Goal: Task Accomplishment & Management: Use online tool/utility

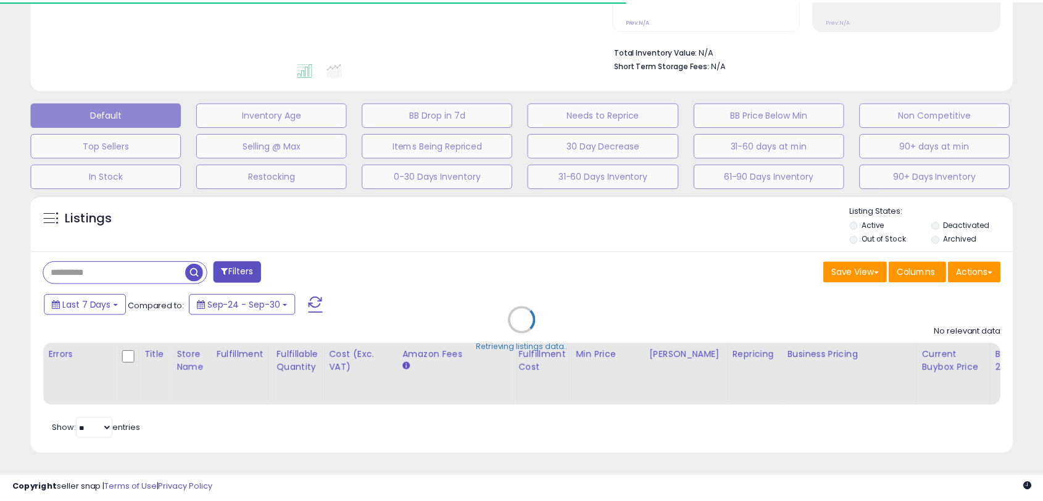
scroll to position [298, 0]
select select "*"
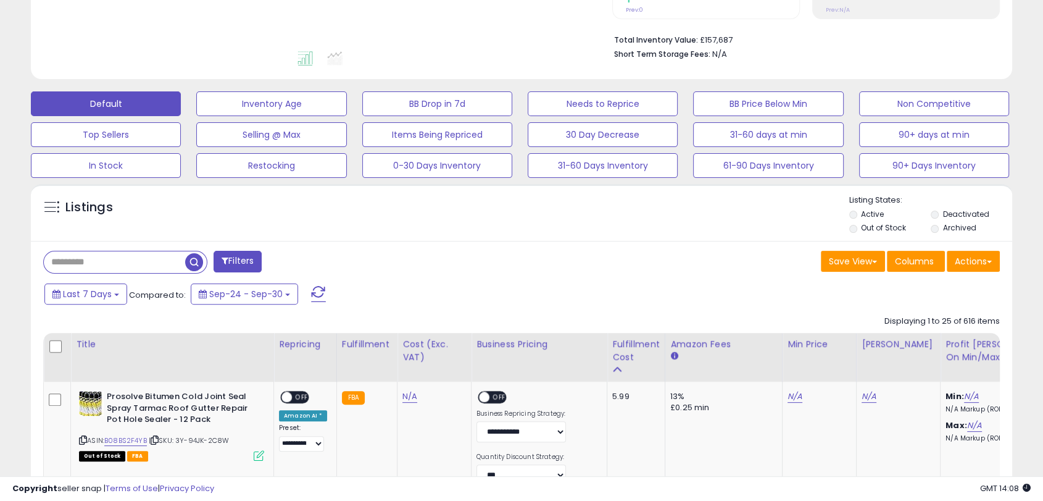
click at [517, 286] on div "Last 7 Days Compared to: Sep-24 - Sep-30" at bounding box center [400, 295] width 718 height 28
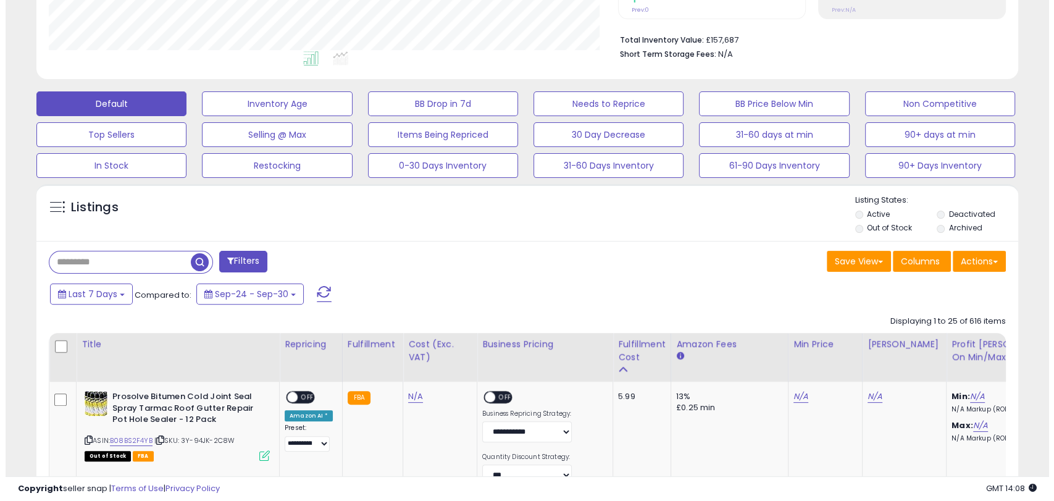
scroll to position [253, 568]
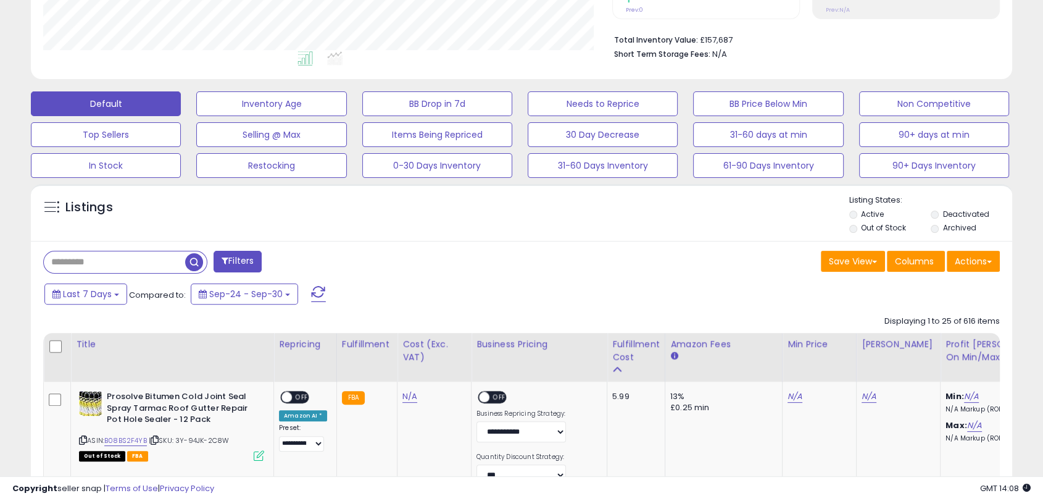
click at [253, 266] on button "Filters" at bounding box center [238, 262] width 48 height 22
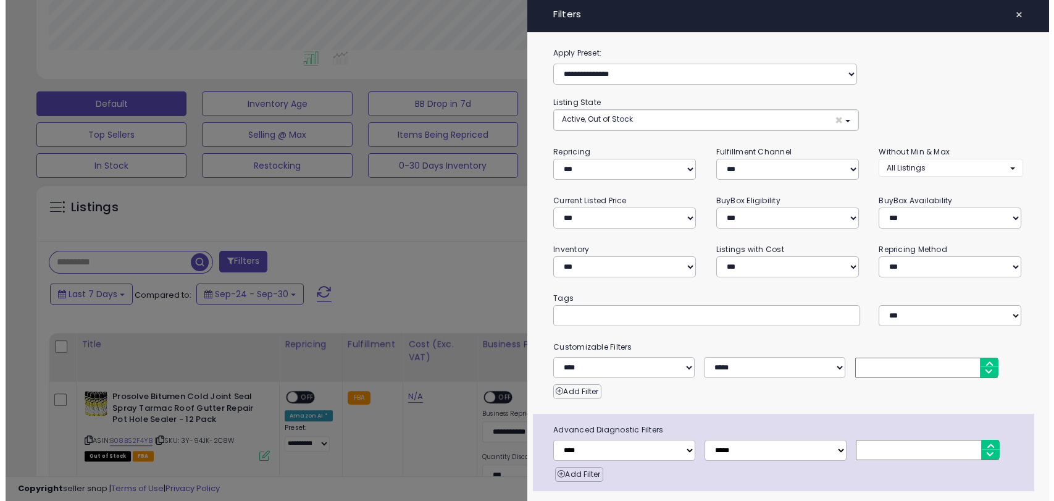
scroll to position [253, 575]
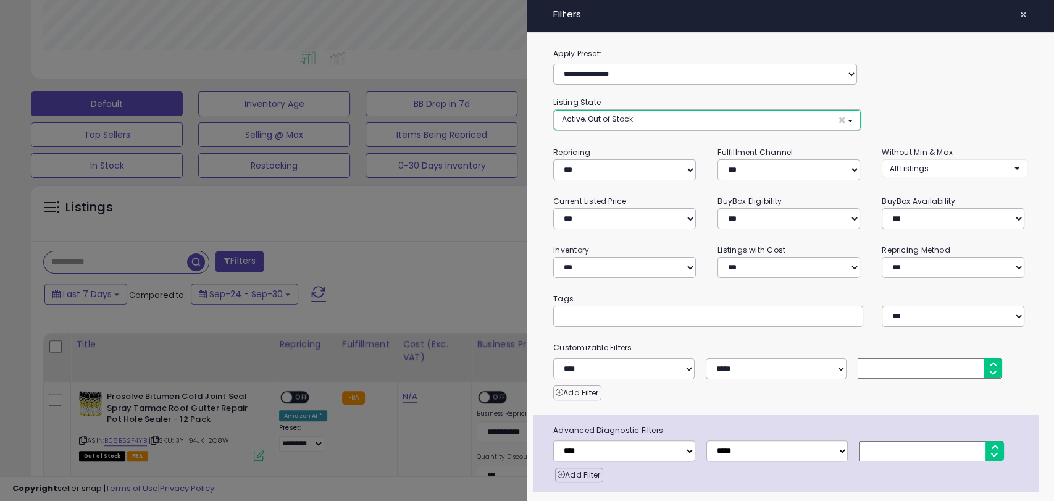
click at [736, 118] on button "Active, Out of Stock ×" at bounding box center [707, 120] width 307 height 20
select select "**********"
click at [614, 162] on link "Out of Stock" at bounding box center [603, 166] width 93 height 19
click at [805, 123] on button "Active ×" at bounding box center [707, 120] width 307 height 20
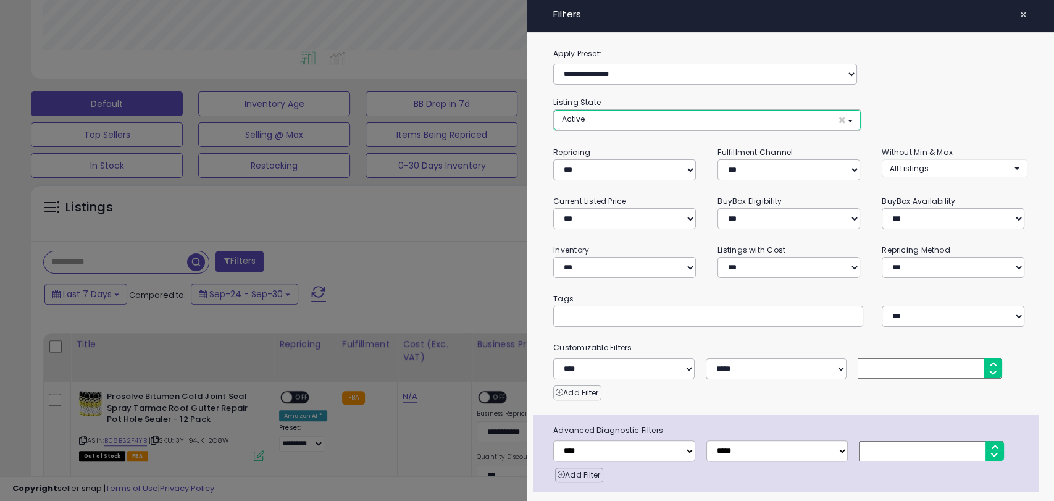
scroll to position [37, 0]
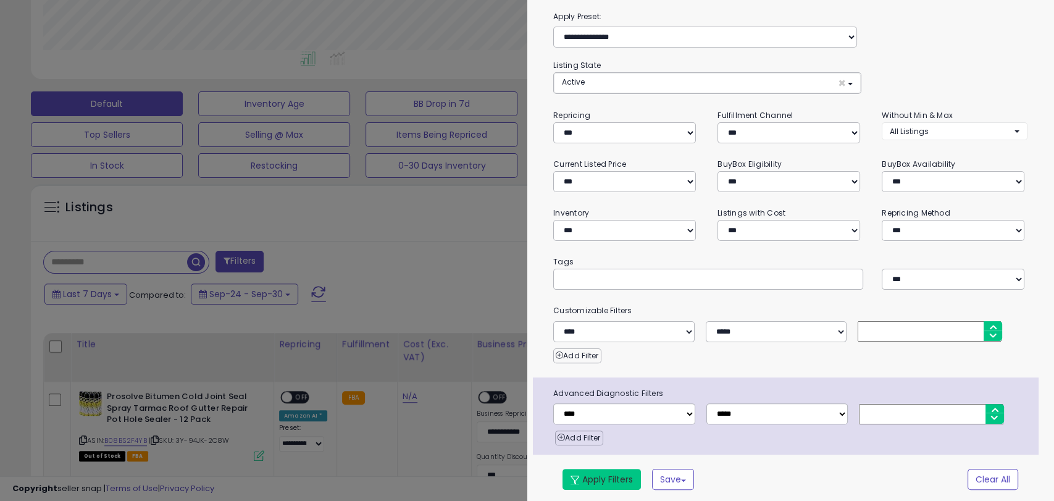
click at [615, 470] on button "Apply Filters" at bounding box center [601, 479] width 78 height 21
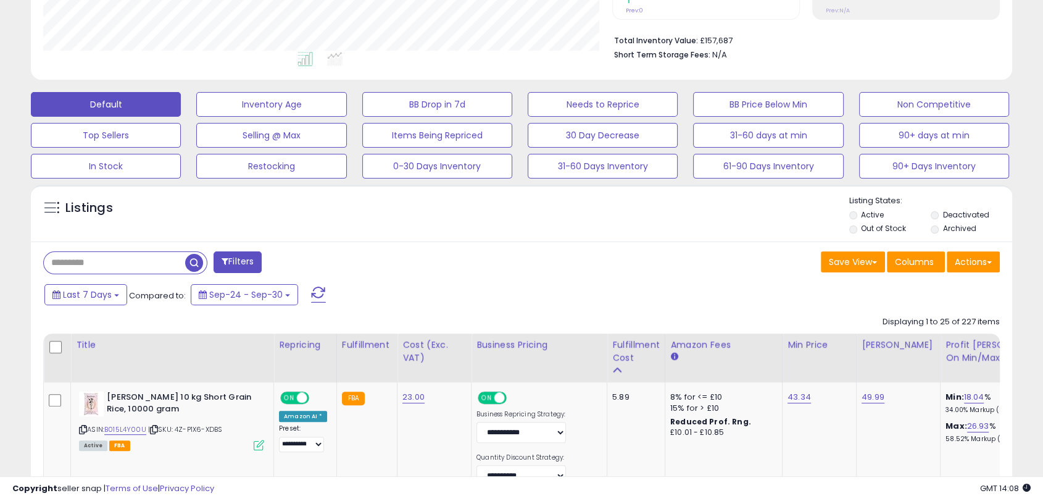
scroll to position [617025, 616709]
click at [972, 258] on button "Actions" at bounding box center [973, 261] width 53 height 21
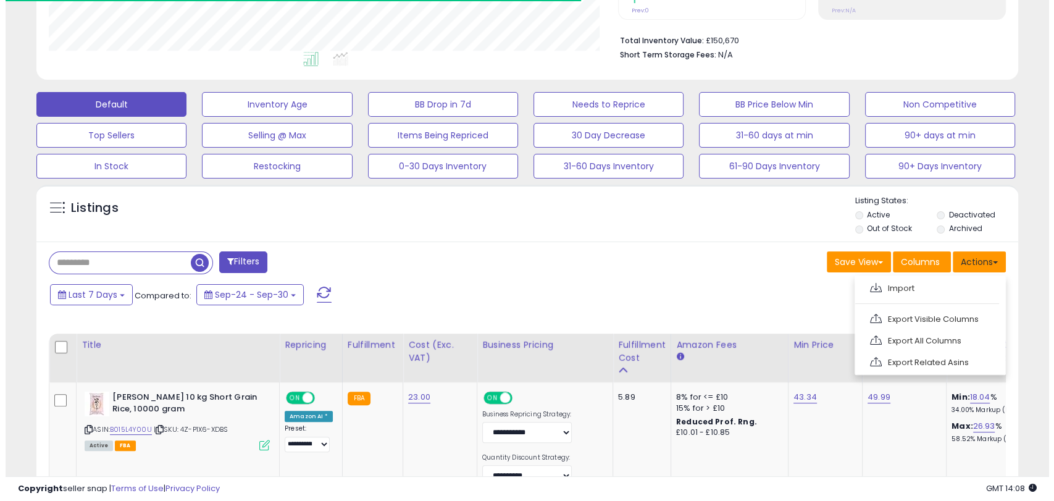
scroll to position [253, 568]
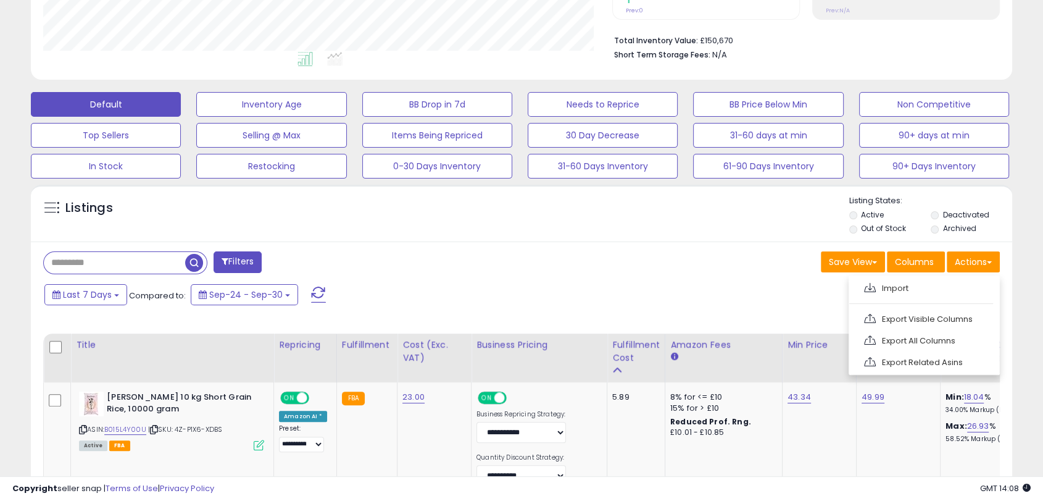
click at [790, 267] on div "Save View Save As New View Update Current View Columns Actions Import Export Vi…" at bounding box center [766, 263] width 488 height 24
click at [906, 269] on button "Columns" at bounding box center [916, 261] width 58 height 21
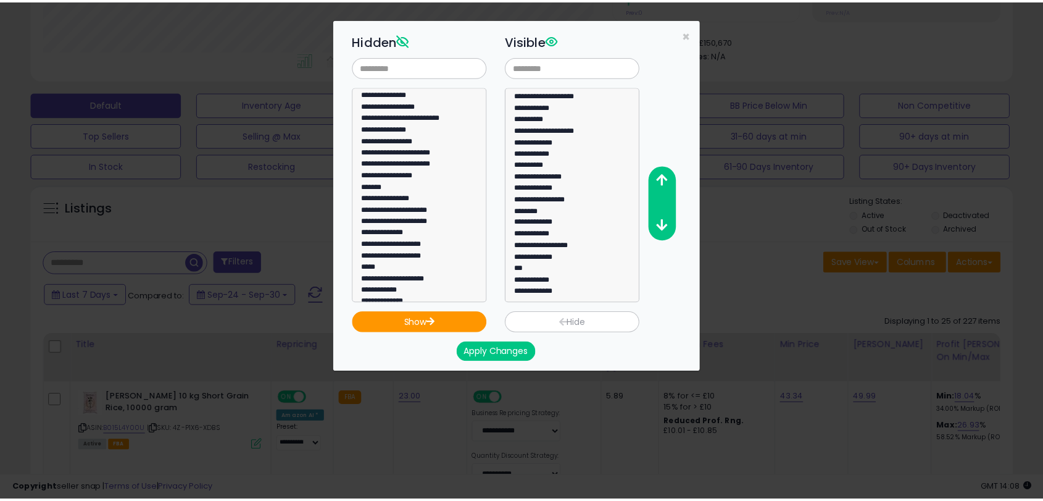
scroll to position [0, 0]
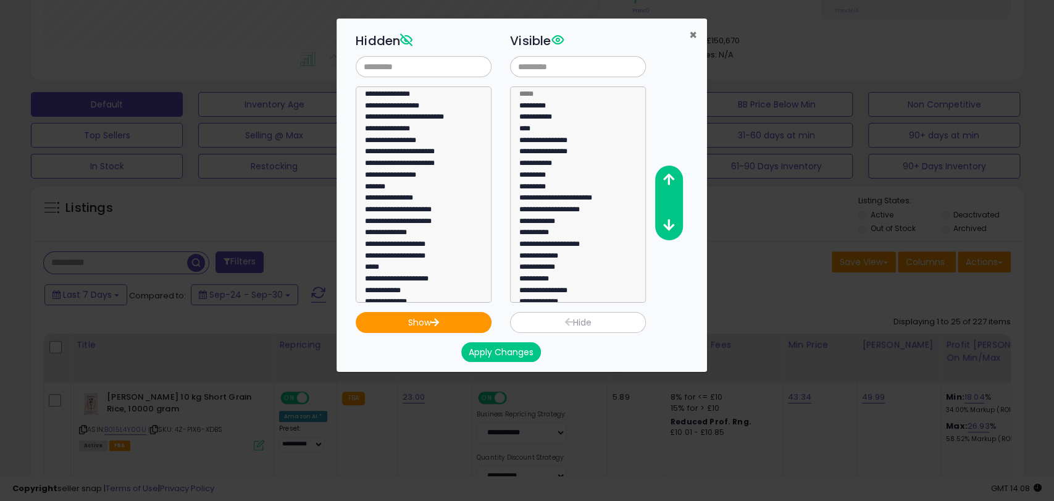
click at [691, 31] on span "×" at bounding box center [693, 35] width 8 height 18
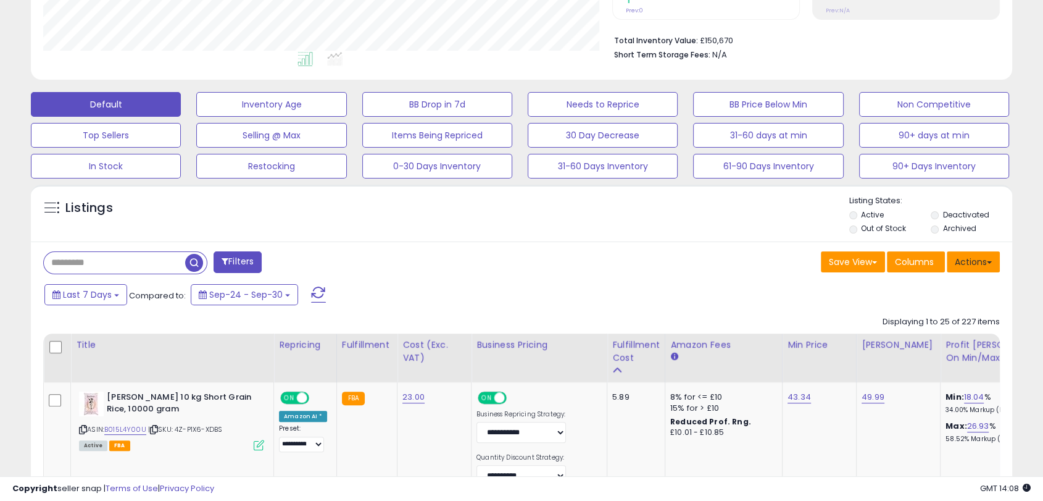
scroll to position [617025, 616709]
click at [973, 264] on button "Actions" at bounding box center [973, 261] width 53 height 21
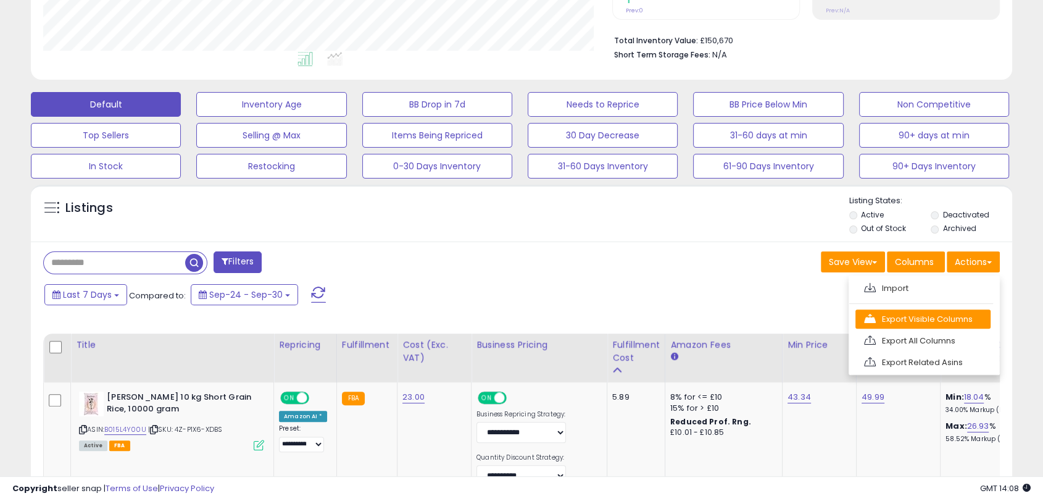
click at [919, 319] on link "Export Visible Columns" at bounding box center [923, 318] width 135 height 19
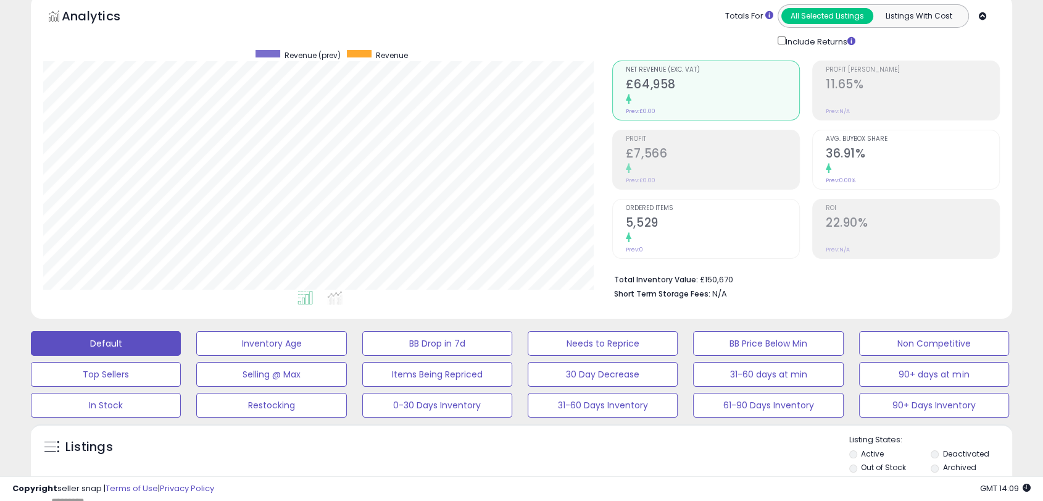
scroll to position [0, 0]
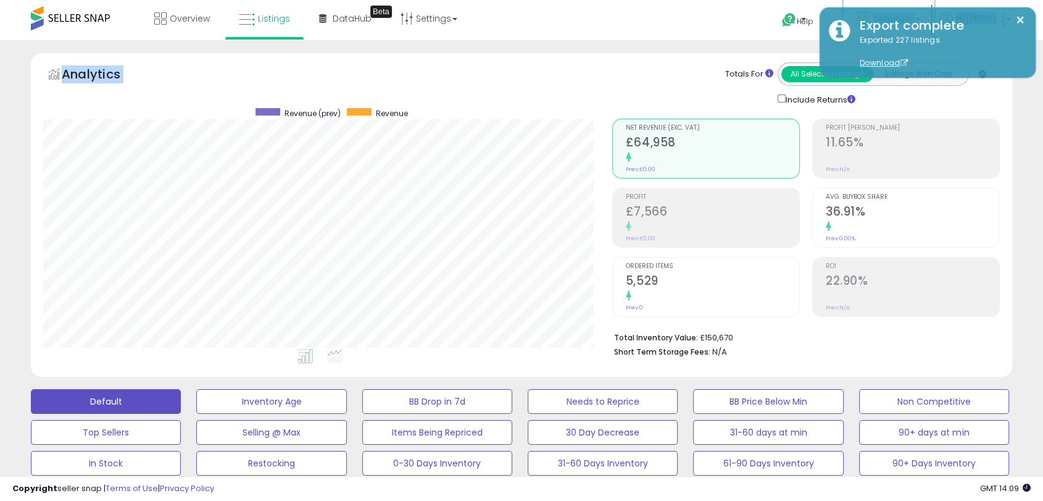
drag, startPoint x: 643, startPoint y: 73, endPoint x: 878, endPoint y: 1, distance: 246.6
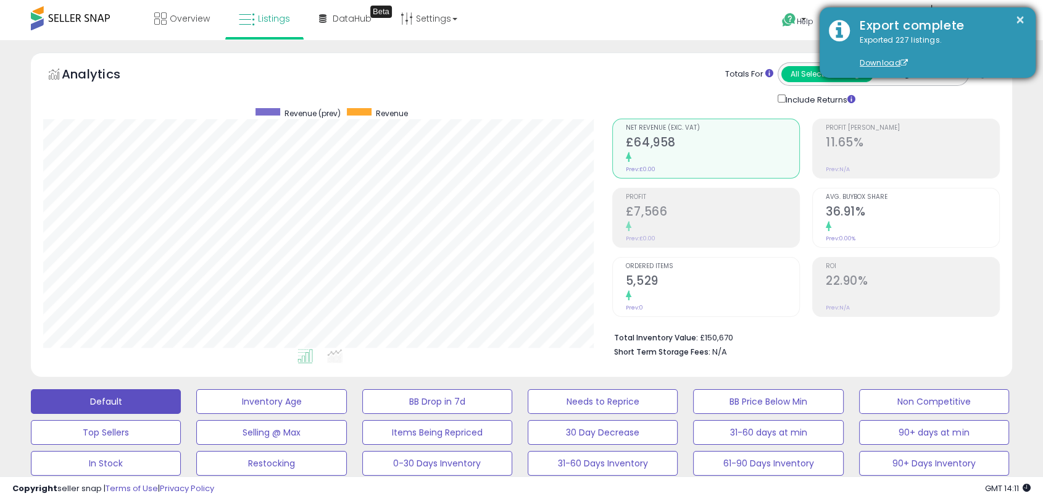
click at [1027, 23] on div "× Export complete Exported 227 listings. Download" at bounding box center [928, 42] width 216 height 70
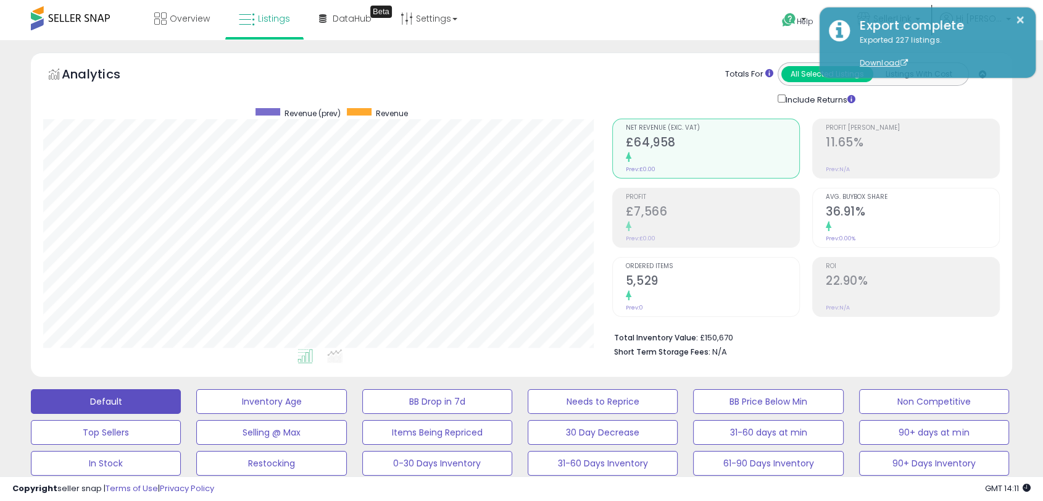
click at [598, 91] on div "Analytics Totals For All Selected Listings Listings With Cost Include Returns" at bounding box center [521, 84] width 957 height 44
